Goal: Connect with others

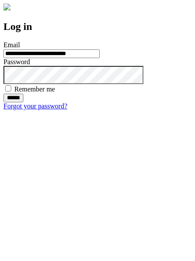
type input "**********"
click at [23, 102] on input "******" at bounding box center [13, 98] width 20 height 9
